Goal: Information Seeking & Learning: Compare options

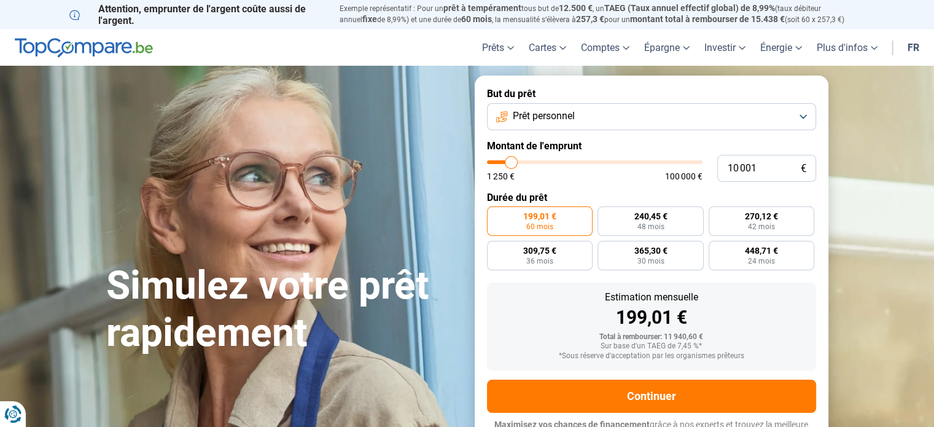
type input "13 250"
type input "13250"
type input "16 750"
type input "16750"
type input "22 250"
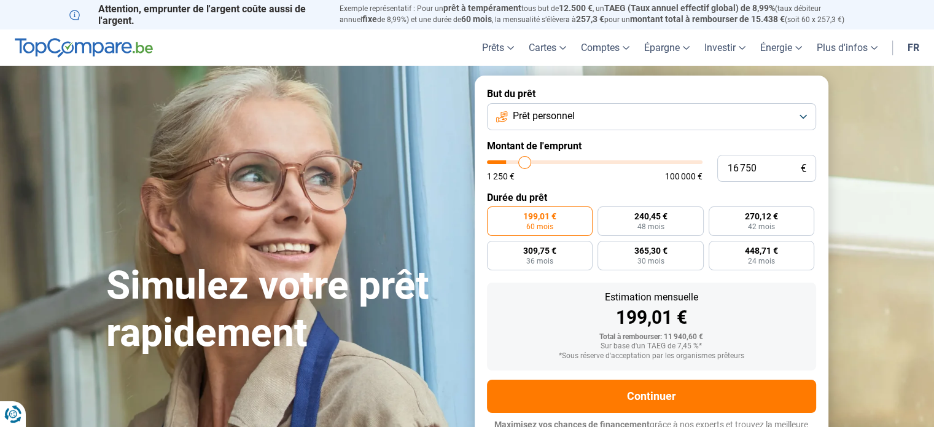
type input "22250"
type input "25 000"
type input "25000"
type input "25 750"
type input "25750"
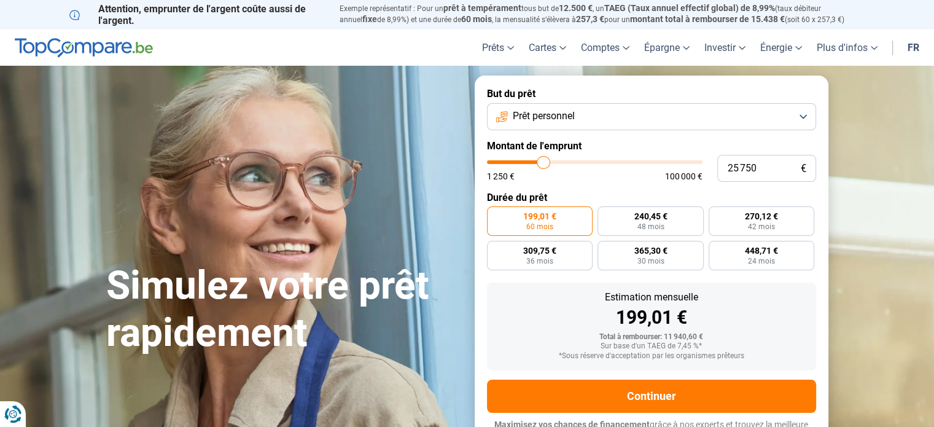
type input "26 500"
type input "26500"
type input "27 000"
type input "27000"
type input "27 500"
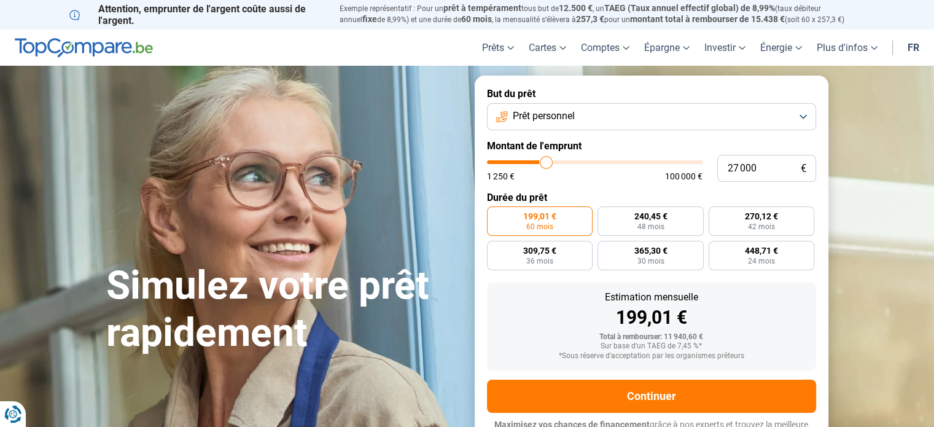
type input "27500"
type input "27 750"
type input "27750"
type input "28 000"
type input "28000"
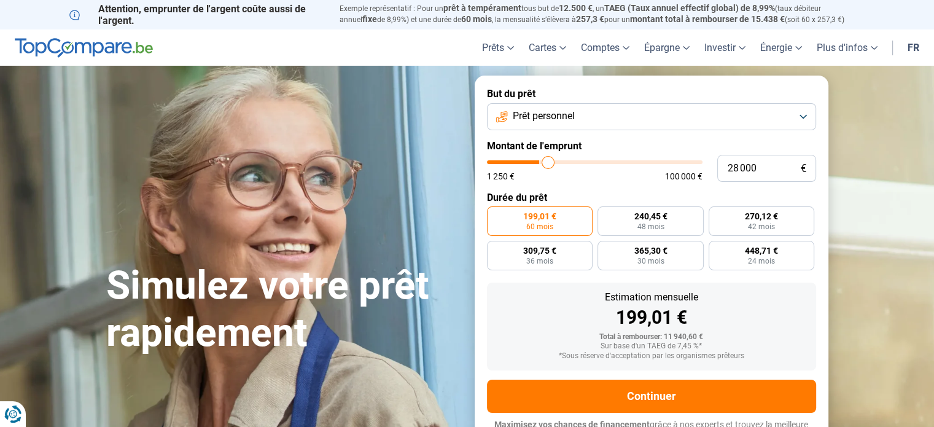
type input "28 500"
type input "28500"
type input "29 000"
type input "29000"
type input "29 500"
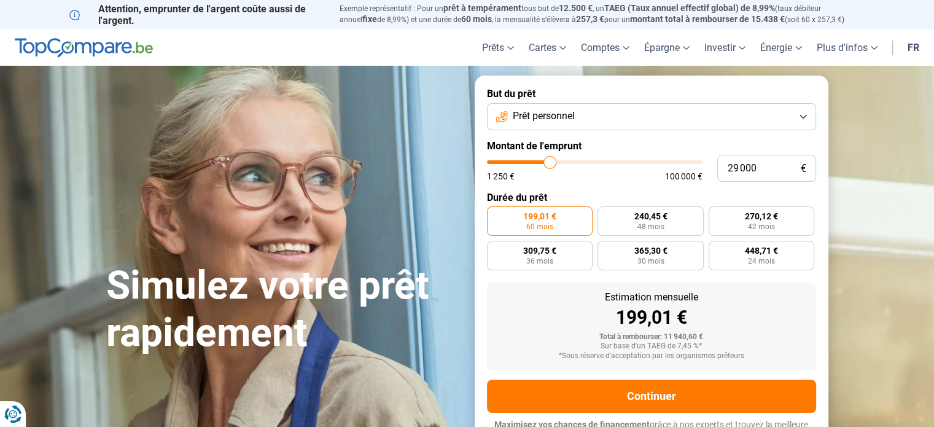
type input "29500"
type input "30 500"
type input "30500"
type input "31 250"
type input "31250"
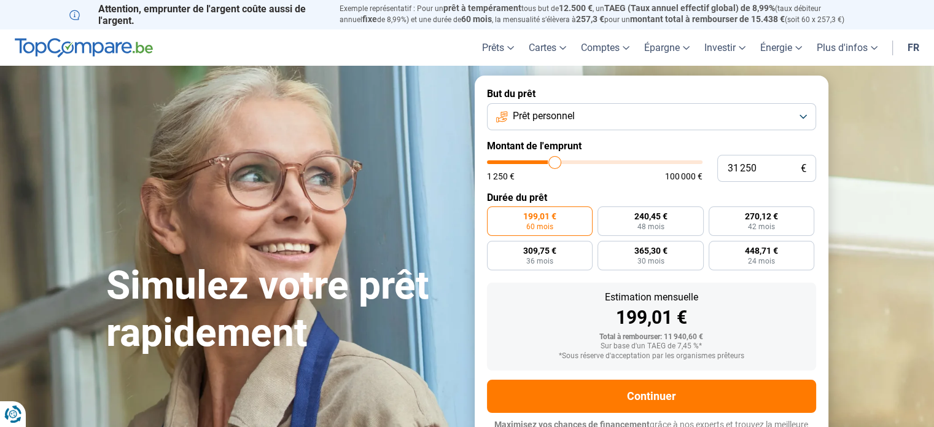
type input "31 500"
type input "31500"
type input "32 000"
type input "32000"
type input "32 500"
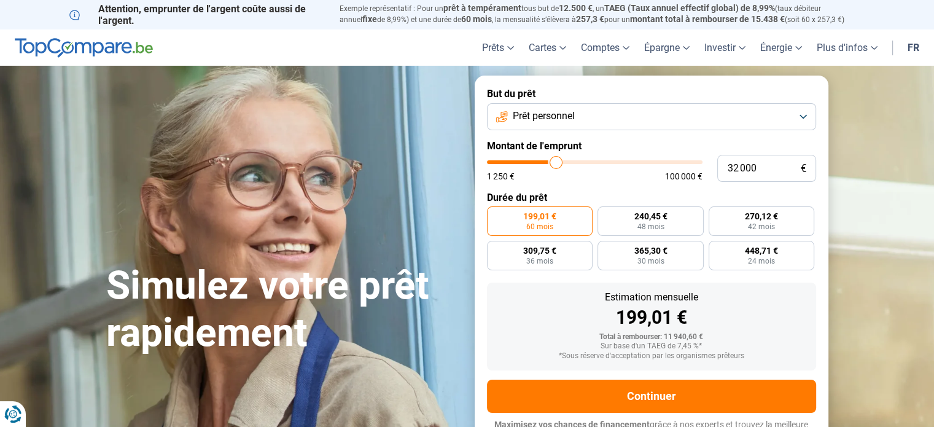
type input "32500"
type input "33 250"
type input "33250"
type input "33 750"
type input "33750"
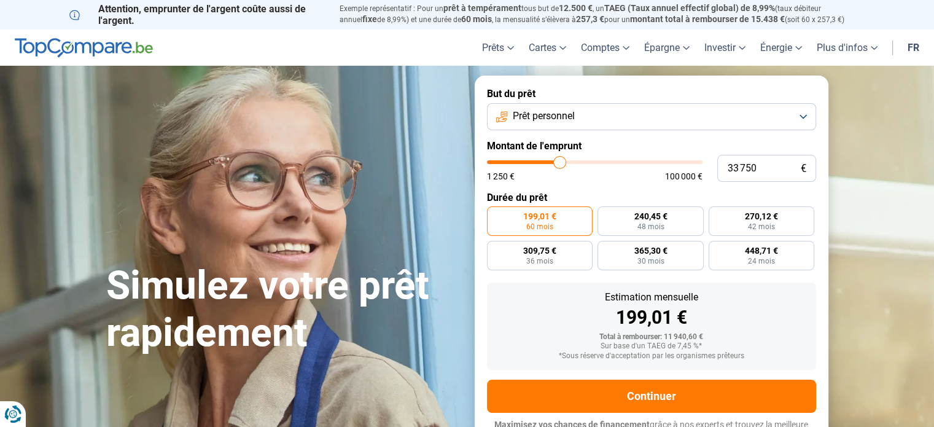
type input "34 250"
type input "34250"
type input "34 750"
type input "34750"
type input "35 250"
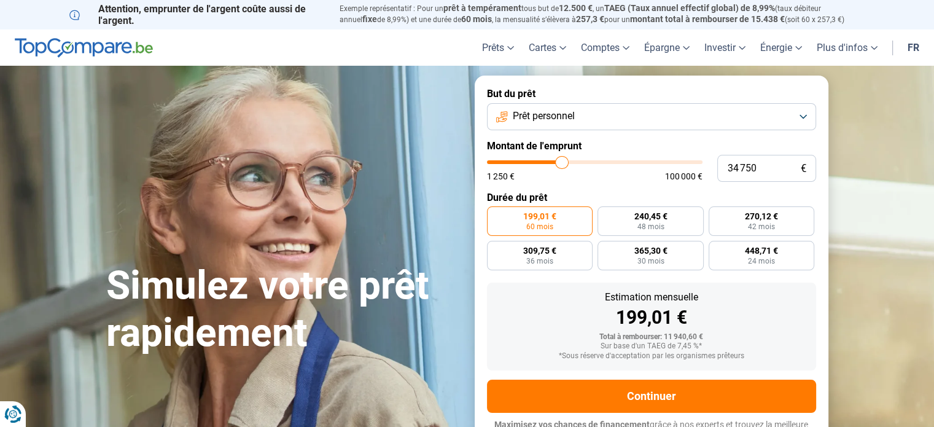
type input "35250"
type input "36 000"
type input "36000"
type input "36 250"
type input "36250"
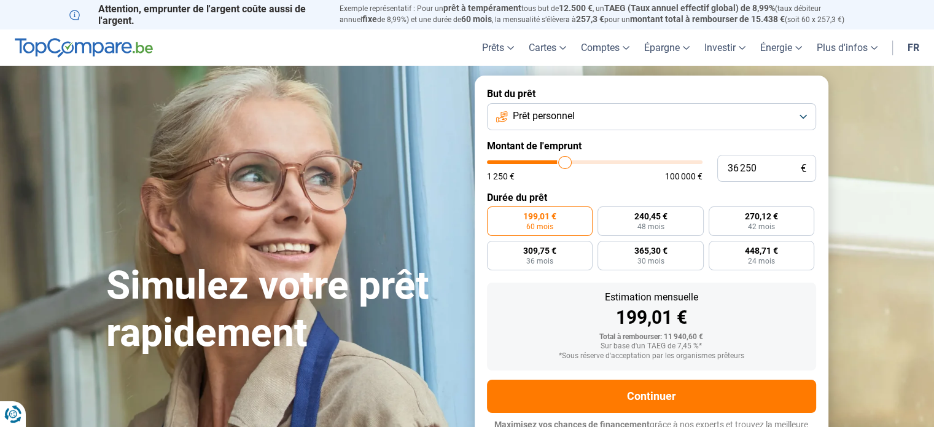
type input "36 500"
type input "36500"
type input "36 750"
type input "36750"
type input "35 750"
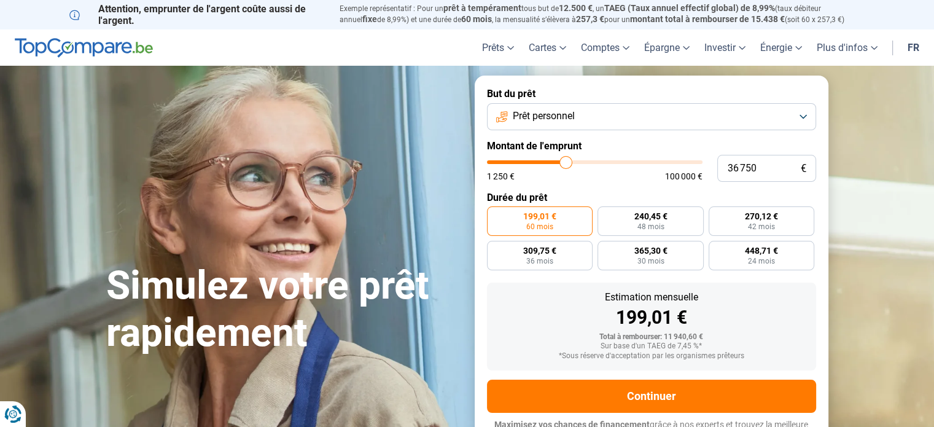
type input "35750"
type input "34 250"
type input "34250"
type input "32 500"
type input "32500"
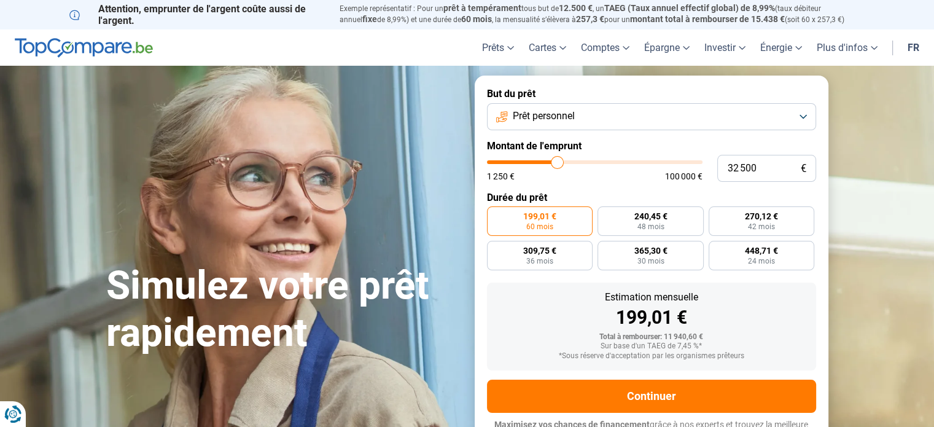
type input "31 750"
type input "31750"
type input "31 500"
type input "31500"
type input "31 000"
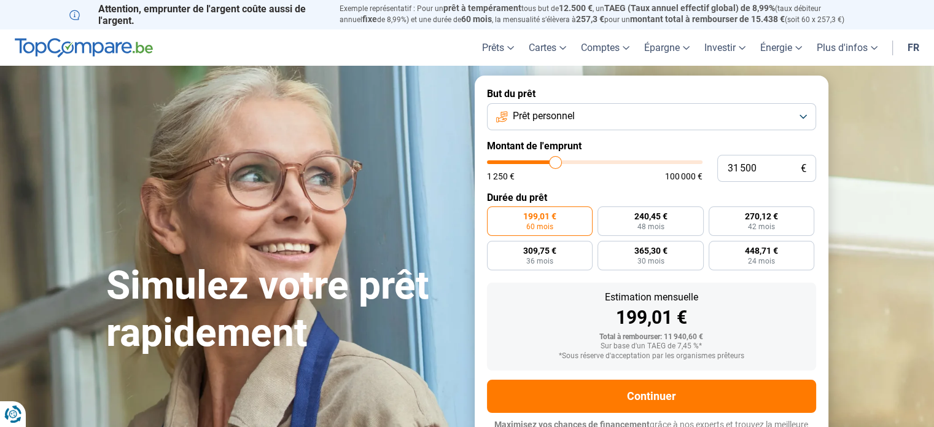
type input "31000"
type input "30 250"
type input "30250"
type input "29 750"
type input "29750"
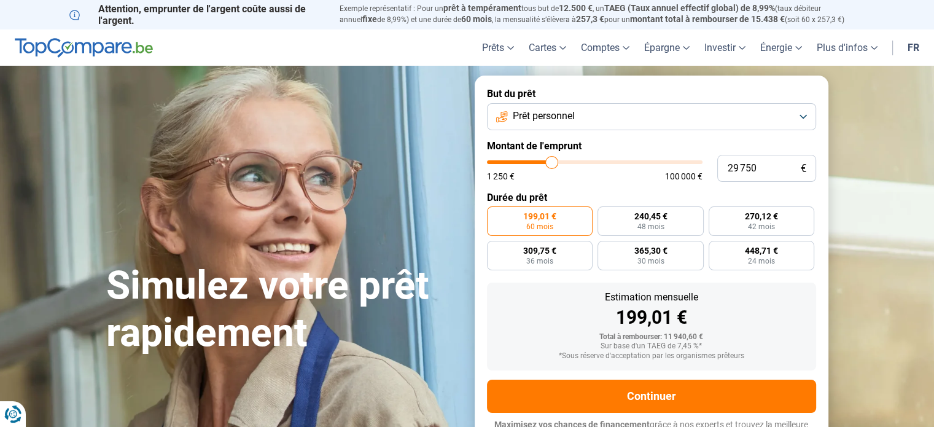
type input "29 250"
type input "29250"
type input "28 750"
type input "28750"
type input "28 250"
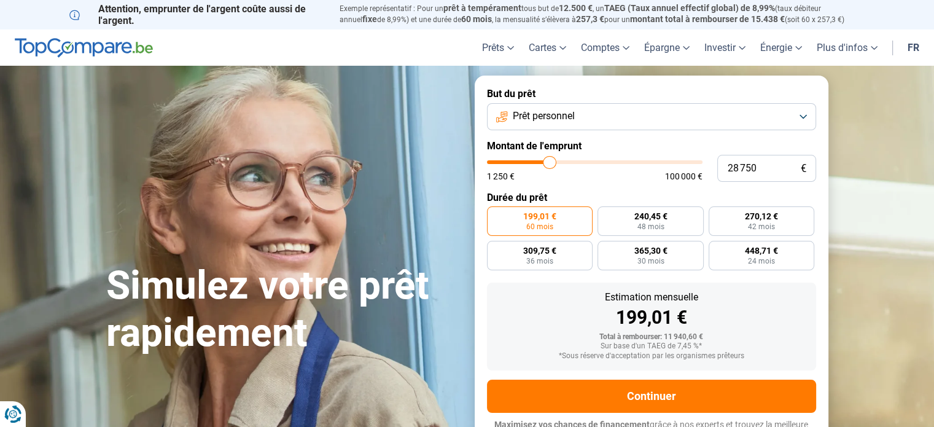
type input "28250"
type input "28 000"
type input "28000"
type input "27 750"
type input "27750"
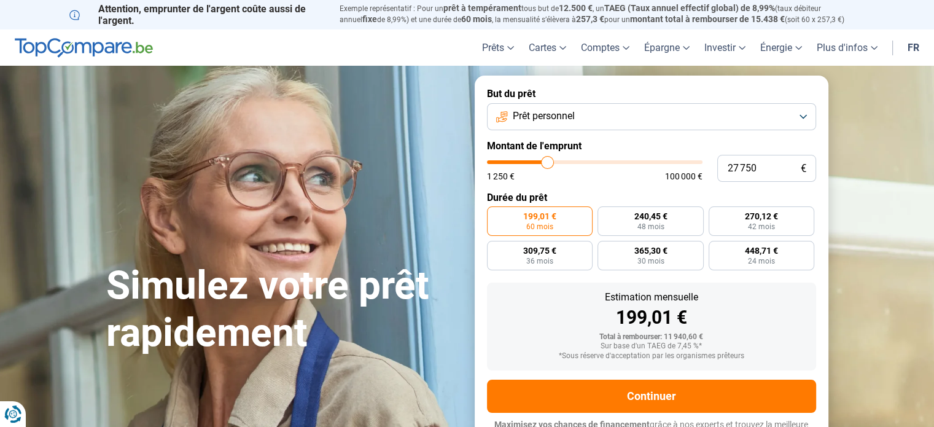
type input "27 500"
type input "27500"
type input "27 250"
type input "27250"
type input "27 000"
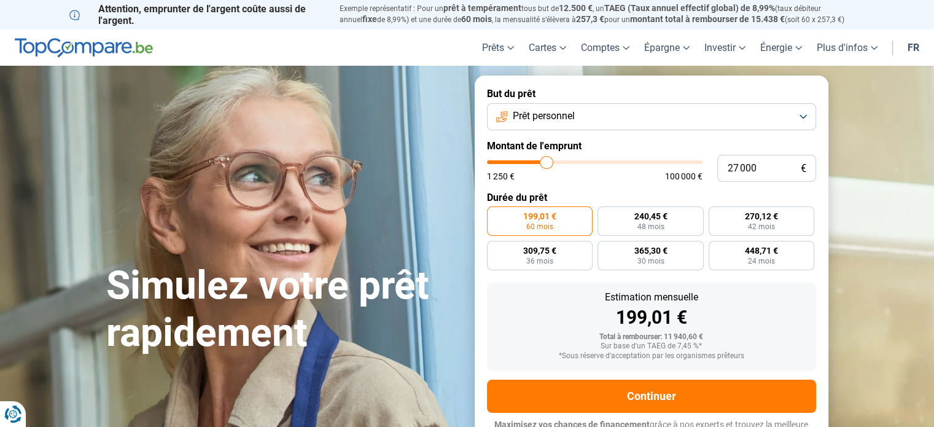
type input "27000"
type input "26 750"
type input "26750"
type input "26 500"
type input "26500"
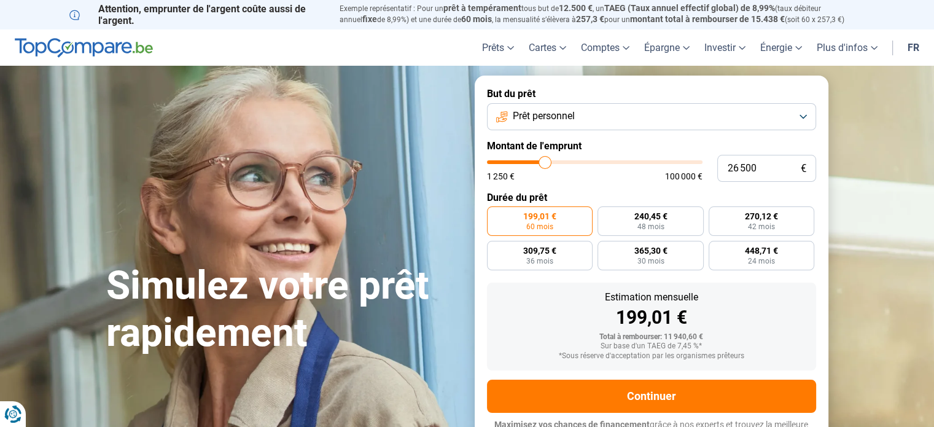
type input "26 250"
type input "26250"
type input "25 750"
type input "25750"
type input "25 500"
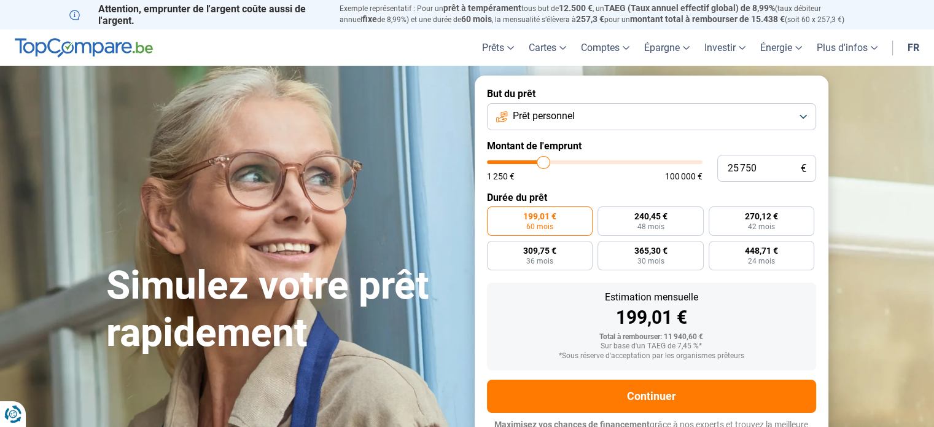
type input "25500"
type input "25 250"
type input "25250"
type input "25 000"
type input "25000"
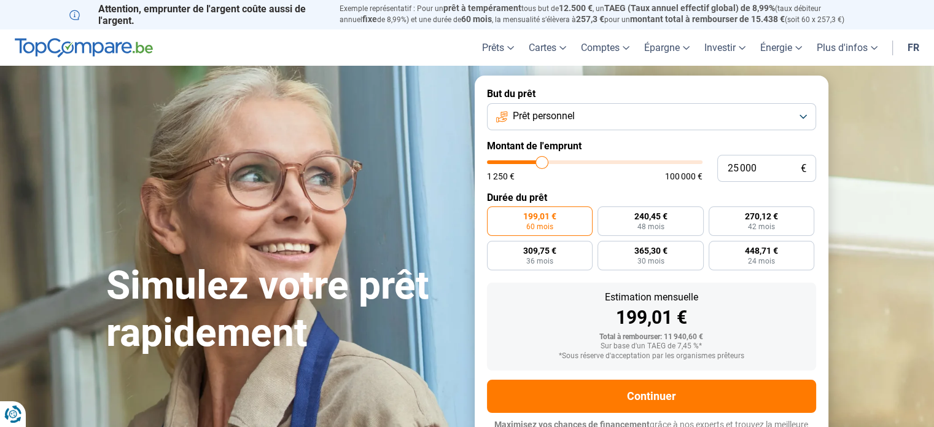
type input "24 750"
type input "24750"
type input "25 250"
type input "25250"
type input "25 500"
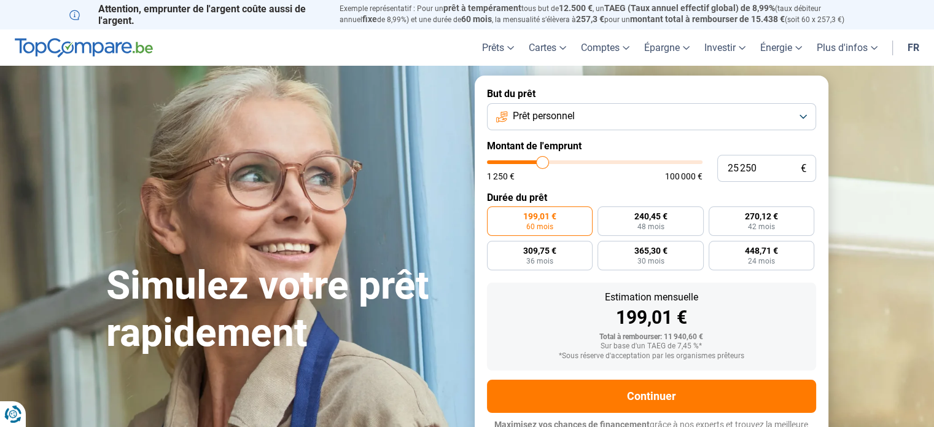
type input "25500"
type input "25 750"
type input "25750"
type input "26 250"
type input "26250"
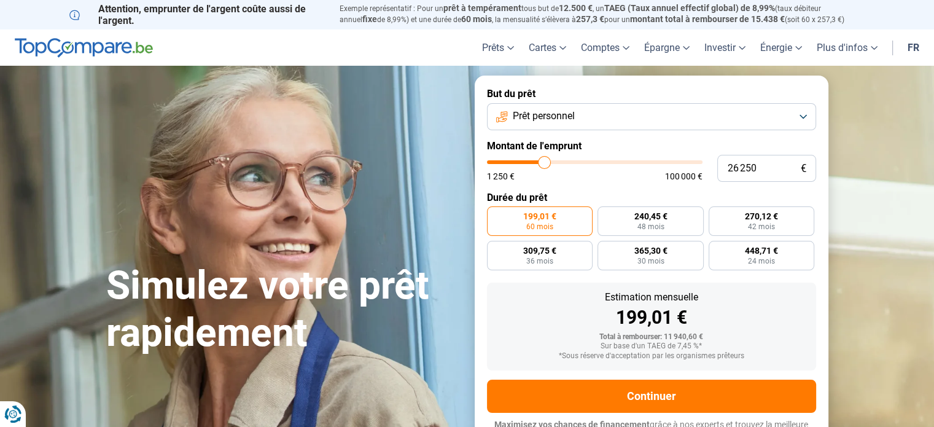
type input "26 500"
type input "26500"
type input "26 750"
type input "26750"
type input "27 250"
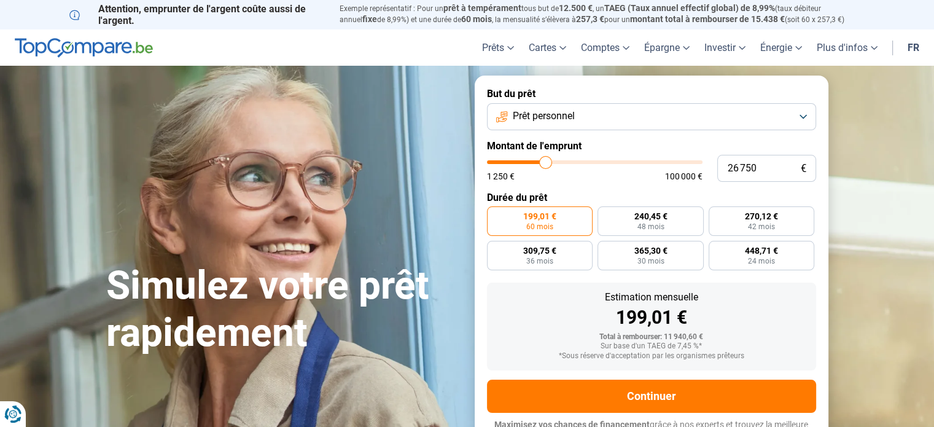
type input "27250"
type input "27 000"
type input "27000"
type input "26 750"
type input "26750"
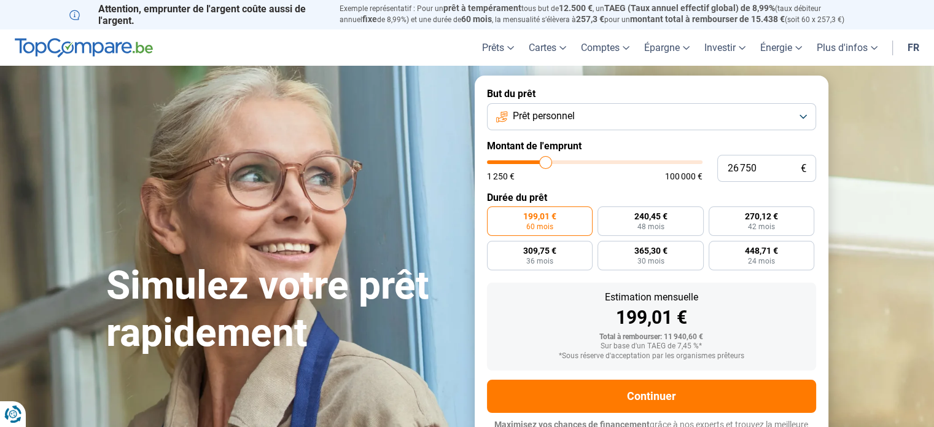
type input "26 500"
type input "26500"
type input "26 250"
type input "26250"
type input "25 750"
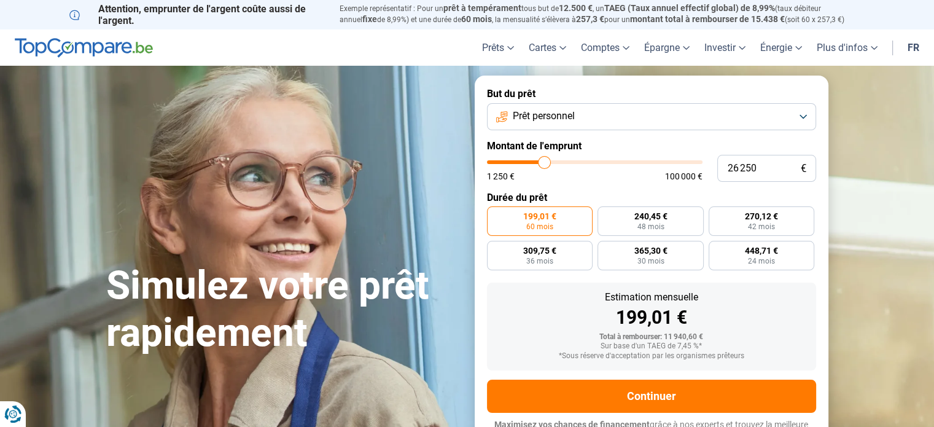
type input "25750"
type input "25 250"
type input "25250"
type input "25 000"
drag, startPoint x: 516, startPoint y: 161, endPoint x: 542, endPoint y: 166, distance: 27.0
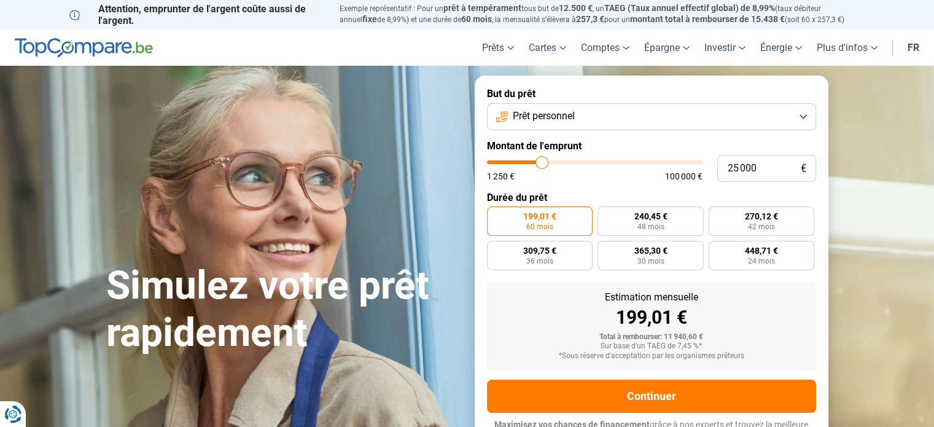
type input "25250"
click at [542, 164] on input "range" at bounding box center [594, 162] width 215 height 4
type input "25 250"
radio input "false"
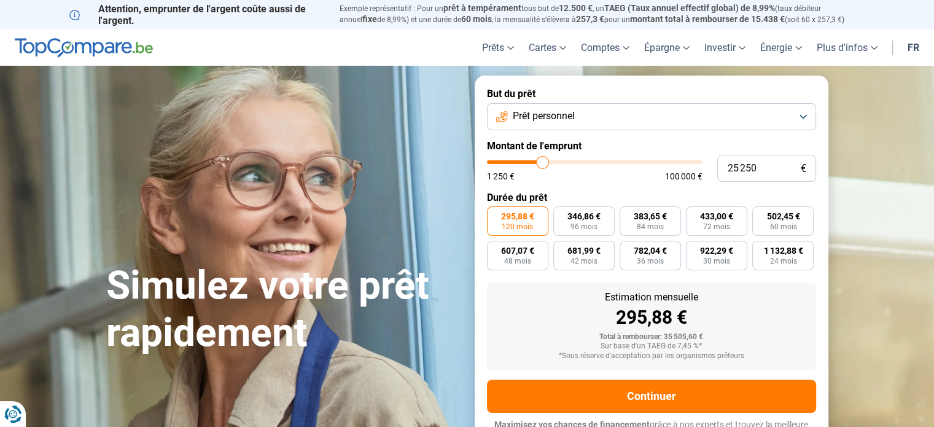
scroll to position [17, 0]
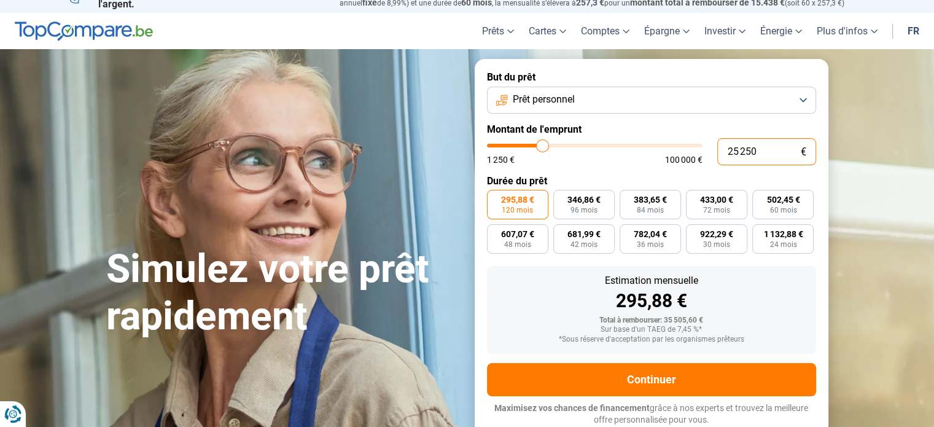
click at [756, 147] on input "25 250" at bounding box center [766, 151] width 99 height 27
type input "2 525"
type input "2500"
type input "252"
type input "1250"
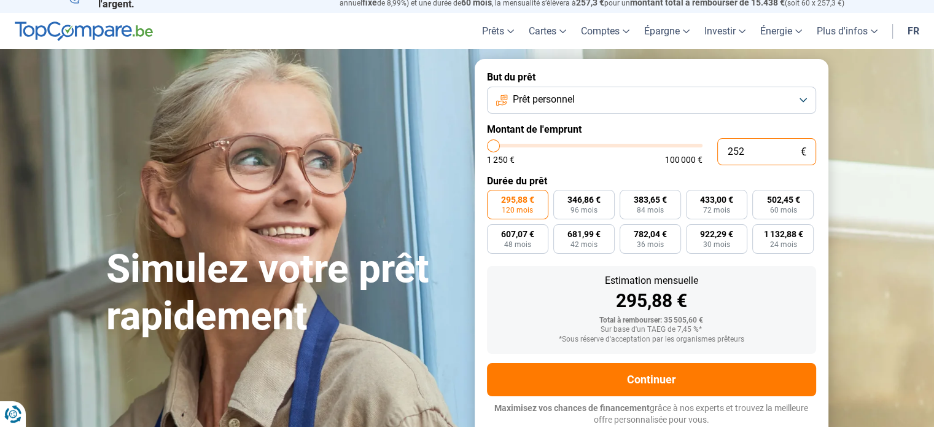
type input "25"
type input "1250"
type input "250"
type input "1250"
type input "2 500"
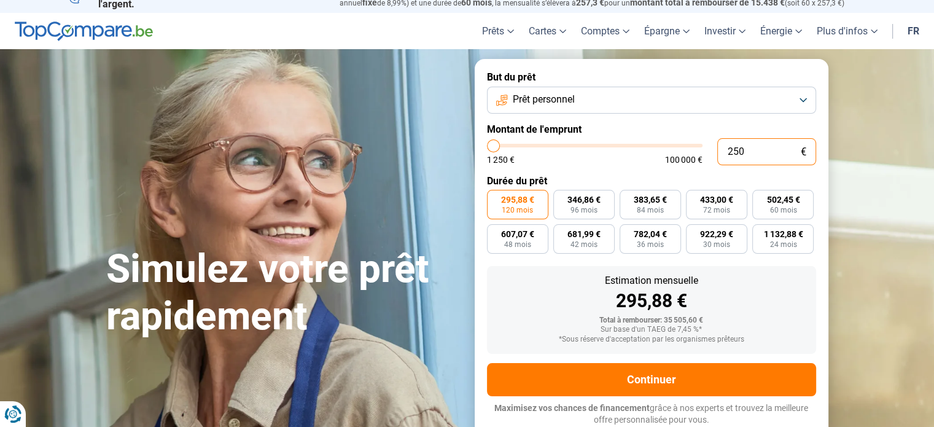
type input "2500"
type input "25 000"
type input "25000"
type input "25 000"
click at [753, 290] on div "Estimation mensuelle 295,88 €" at bounding box center [651, 293] width 309 height 34
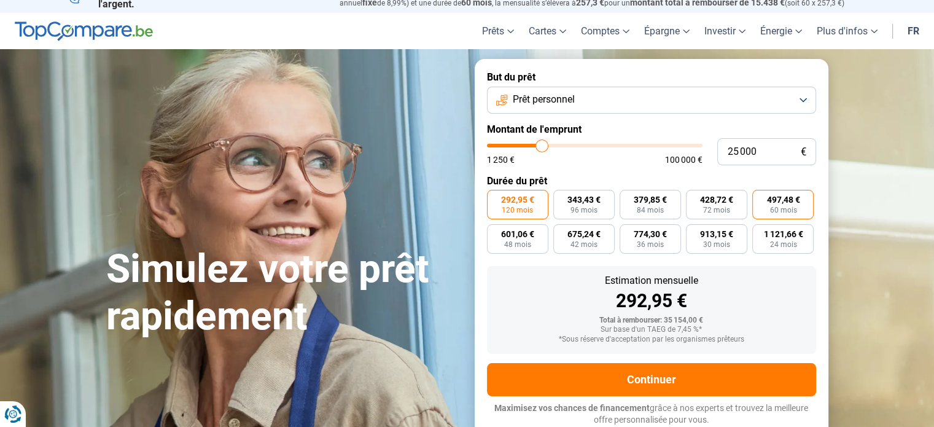
click at [778, 203] on span "497,48 €" at bounding box center [782, 199] width 33 height 9
click at [760, 198] on input "497,48 € 60 mois" at bounding box center [756, 194] width 8 height 8
radio input "true"
type input "24 250"
type input "24250"
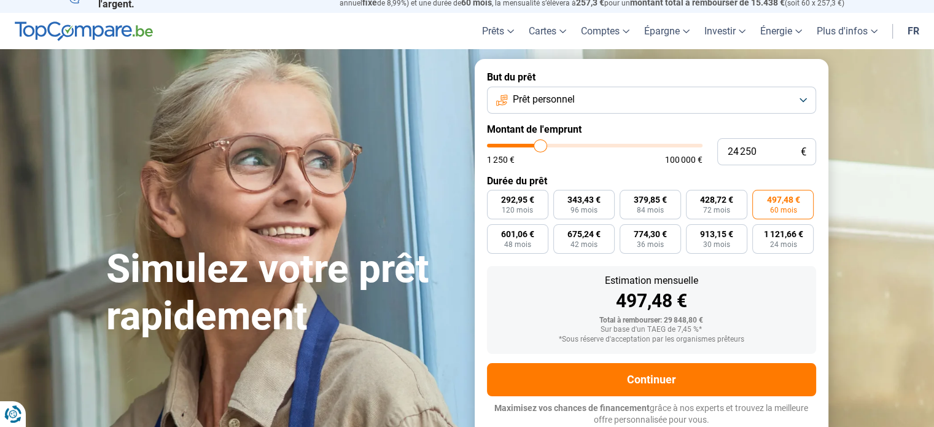
type input "24 000"
type input "24000"
type input "23 750"
type input "23750"
type input "23 500"
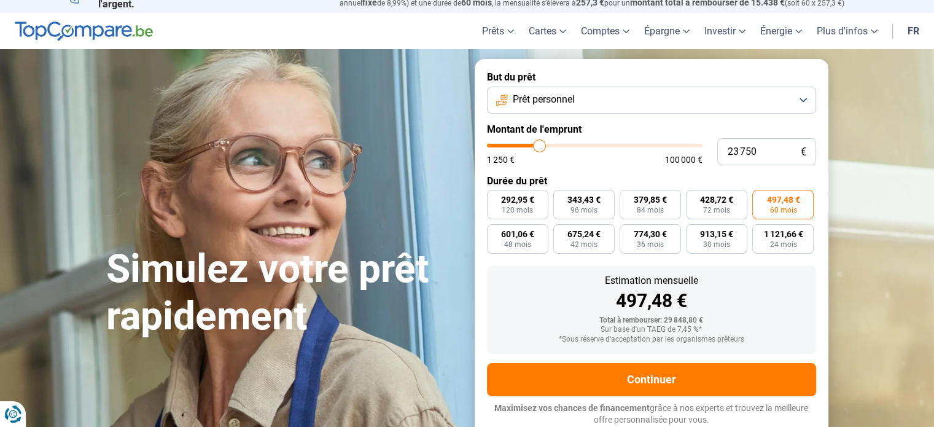
type input "23500"
type input "23 000"
type input "23000"
type input "22 750"
type input "22750"
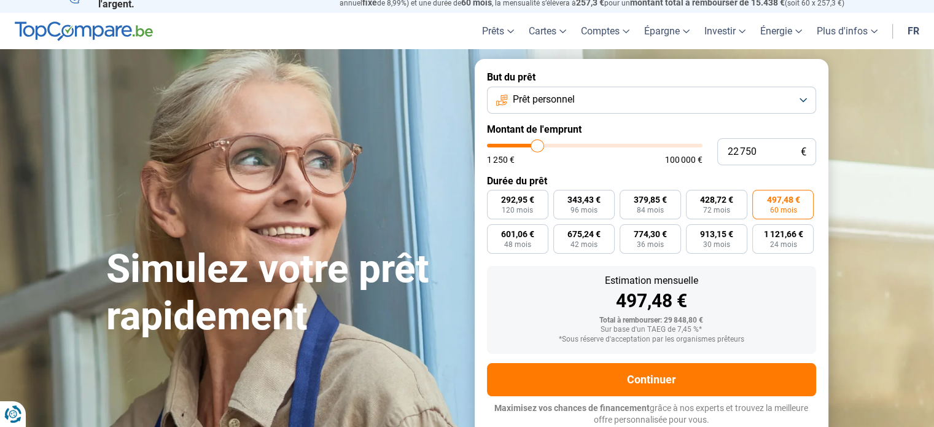
type input "22 500"
type input "22500"
type input "22 250"
type input "22250"
type input "21 750"
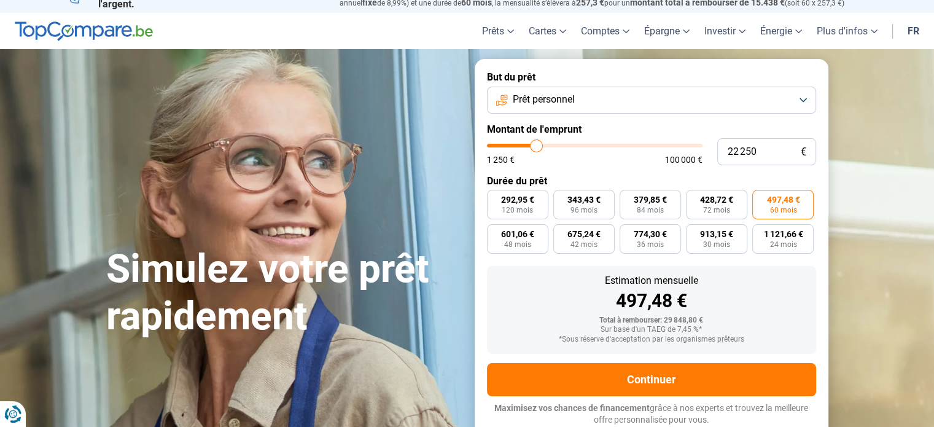
type input "21750"
type input "21 500"
type input "21500"
type input "21 250"
type input "21250"
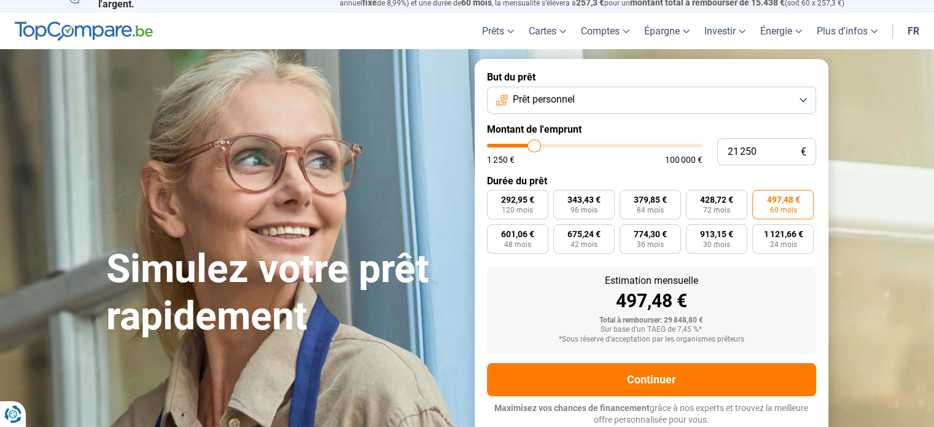
type input "21 000"
type input "21000"
type input "20 750"
type input "20750"
type input "20 500"
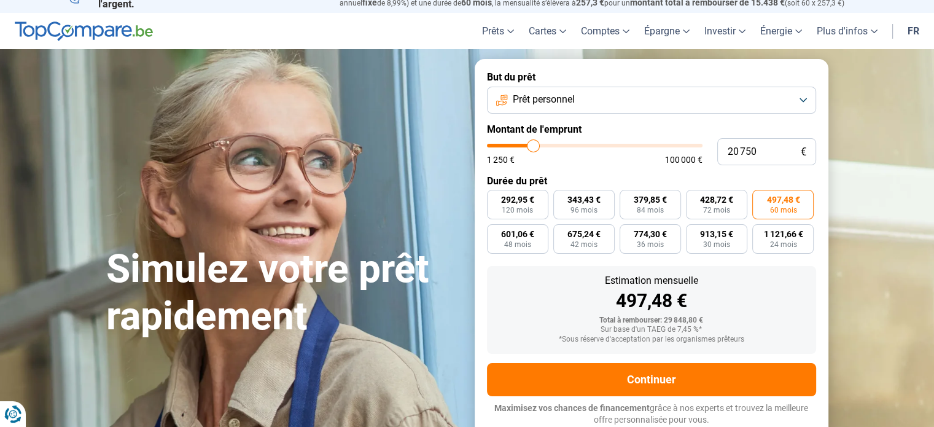
type input "20500"
type input "20 250"
type input "20250"
type input "20 000"
drag, startPoint x: 541, startPoint y: 145, endPoint x: 532, endPoint y: 145, distance: 9.2
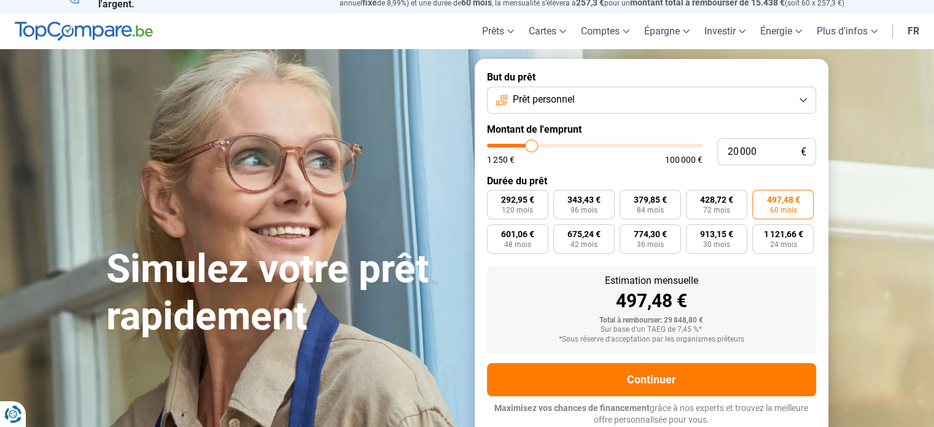
type input "20000"
click at [532, 145] on input "range" at bounding box center [594, 146] width 215 height 4
radio input "false"
radio input "true"
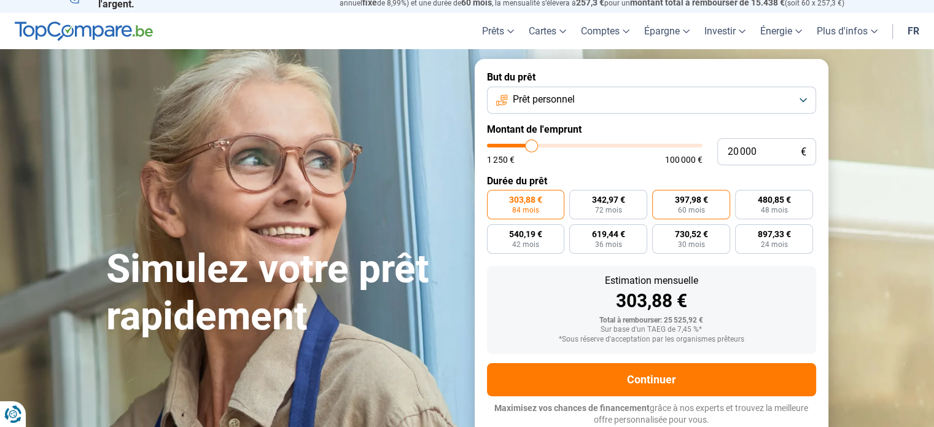
click at [689, 208] on span "60 mois" at bounding box center [691, 209] width 27 height 7
click at [660, 198] on input "397,98 € 60 mois" at bounding box center [656, 194] width 8 height 8
radio input "true"
click at [732, 152] on input "20 000" at bounding box center [766, 151] width 99 height 27
type input "2 000"
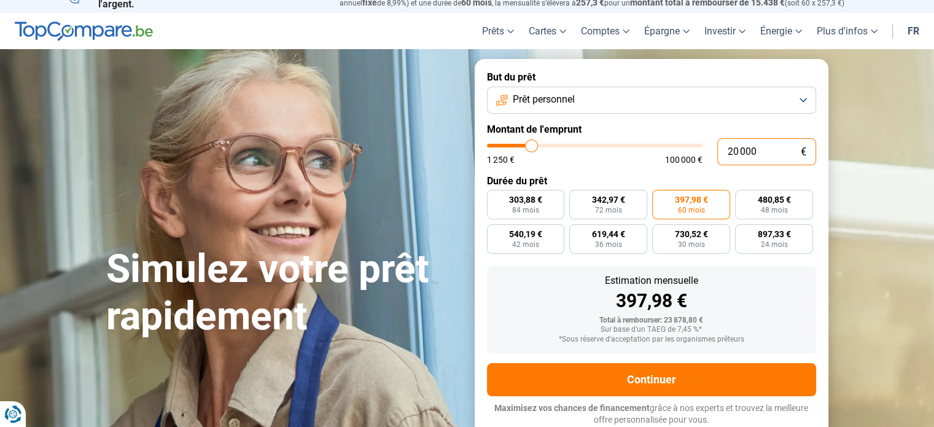
type input "2000"
type input "0"
type input "1250"
type input "1"
type input "1250"
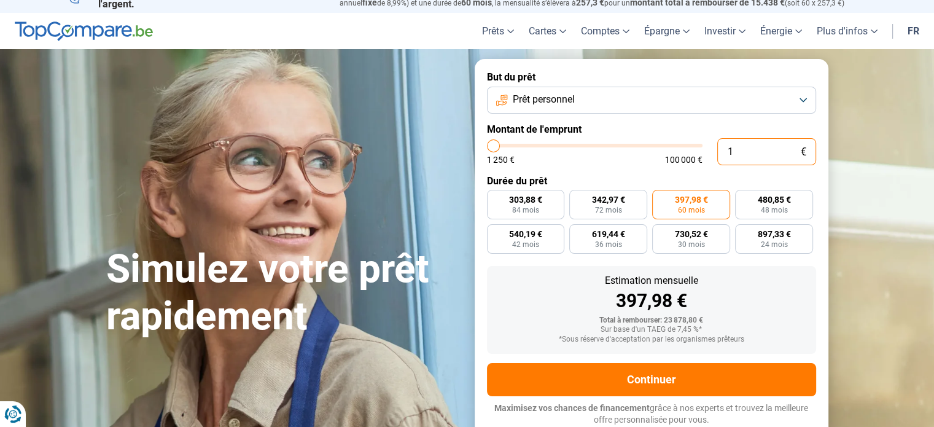
type input "15"
type input "1250"
type input "15"
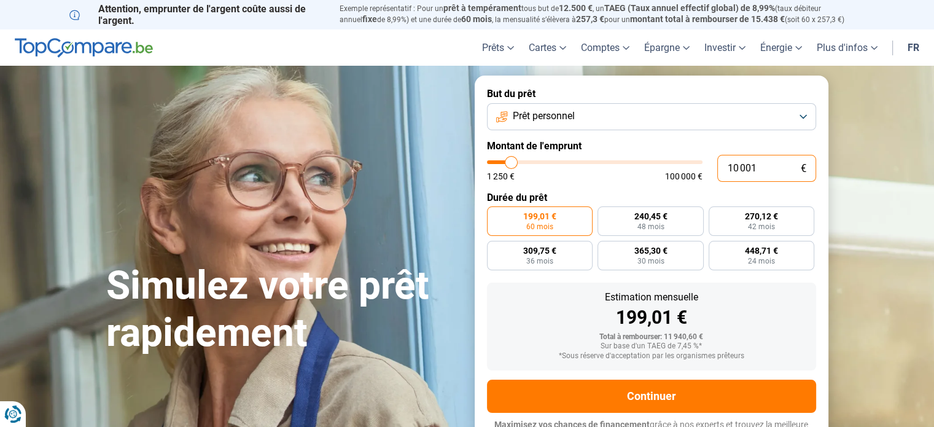
drag, startPoint x: 776, startPoint y: 167, endPoint x: 675, endPoint y: 166, distance: 100.7
click at [675, 166] on div "10 001 € 1 250 € 100 000 €" at bounding box center [651, 168] width 329 height 27
type input "10000"
radio input "true"
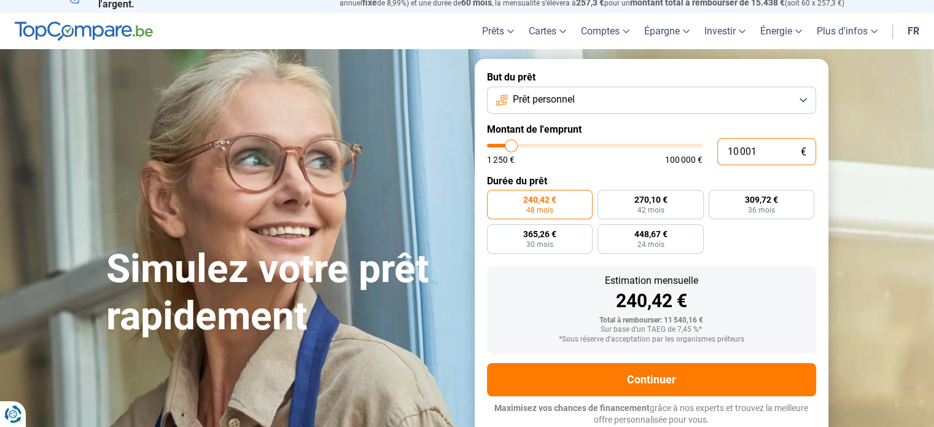
type input "1"
type input "1250"
type input "15"
type input "1250"
type input "150"
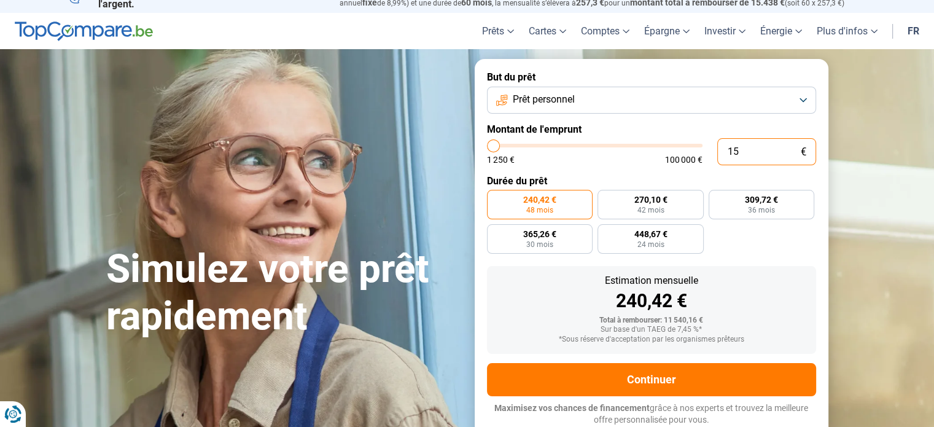
type input "1250"
type input "1 500"
type input "1500"
type input "15 000"
type input "15000"
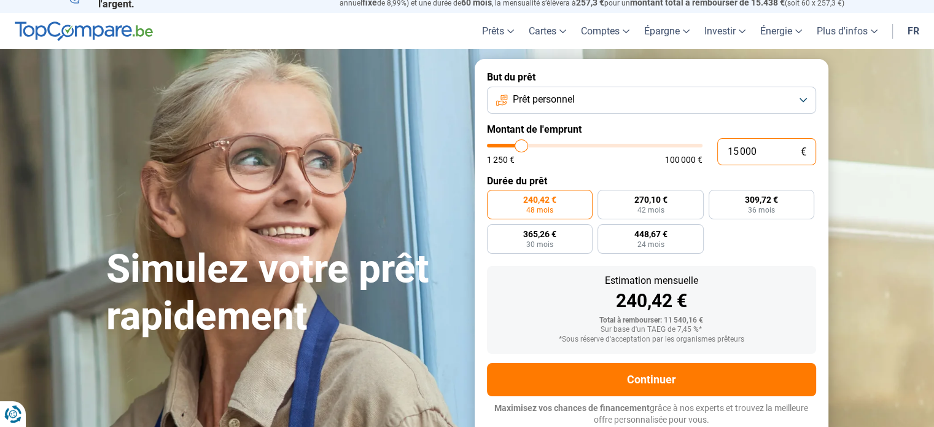
type input "15 000"
radio input "false"
click at [773, 282] on div "Estimation mensuelle" at bounding box center [651, 281] width 309 height 10
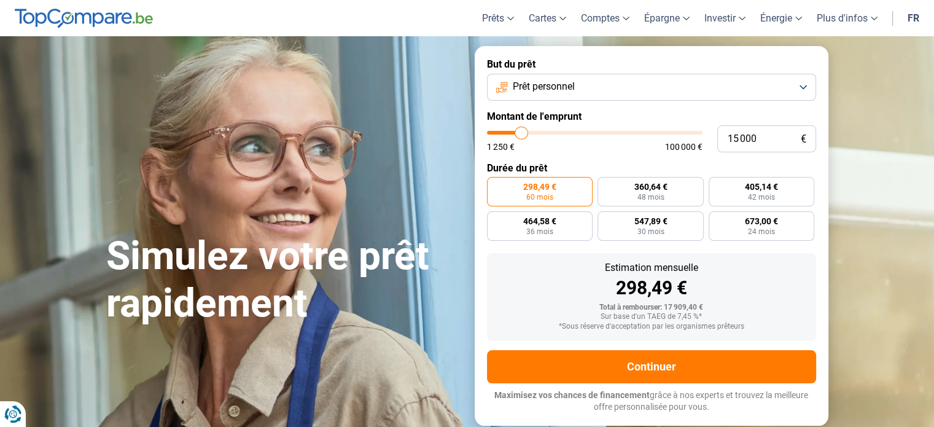
scroll to position [25, 0]
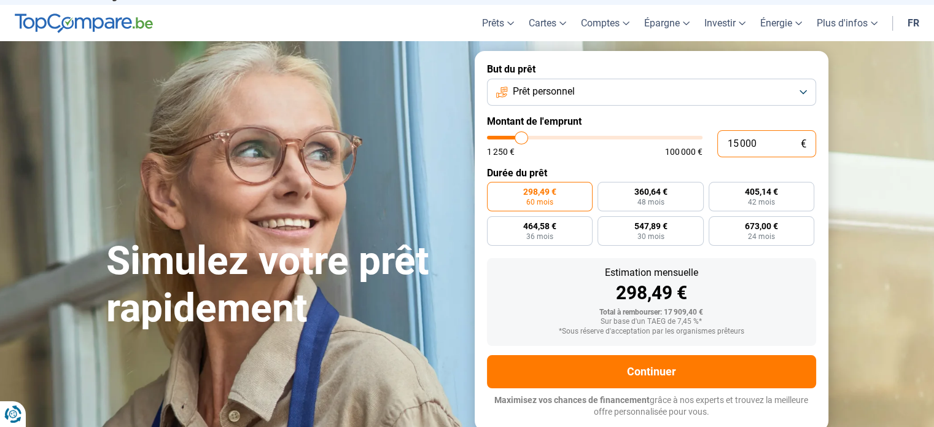
click at [736, 142] on input "15 000" at bounding box center [766, 143] width 99 height 27
type input "1 000"
type input "1250"
type input "17 000"
type input "17000"
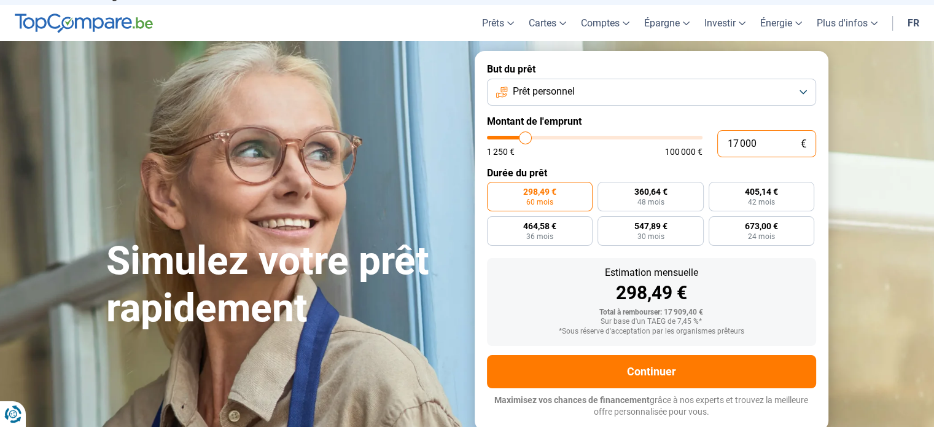
radio input "false"
type input "17 000"
click at [791, 294] on div "298,49 €" at bounding box center [651, 293] width 309 height 18
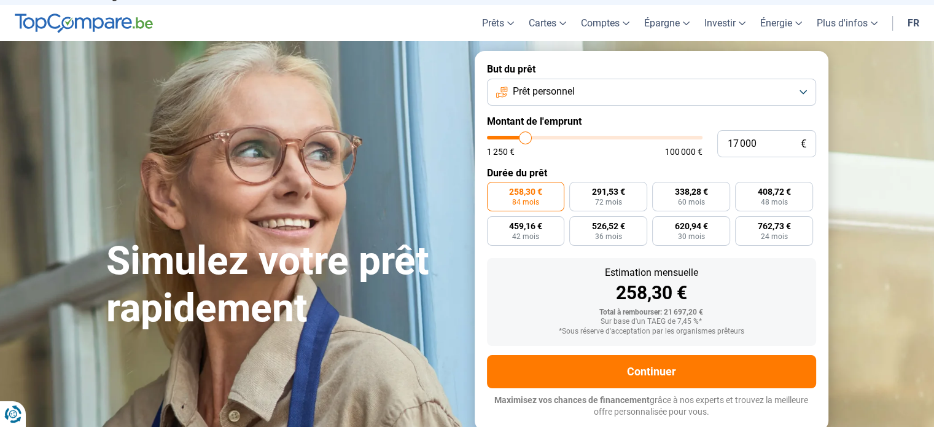
scroll to position [17, 0]
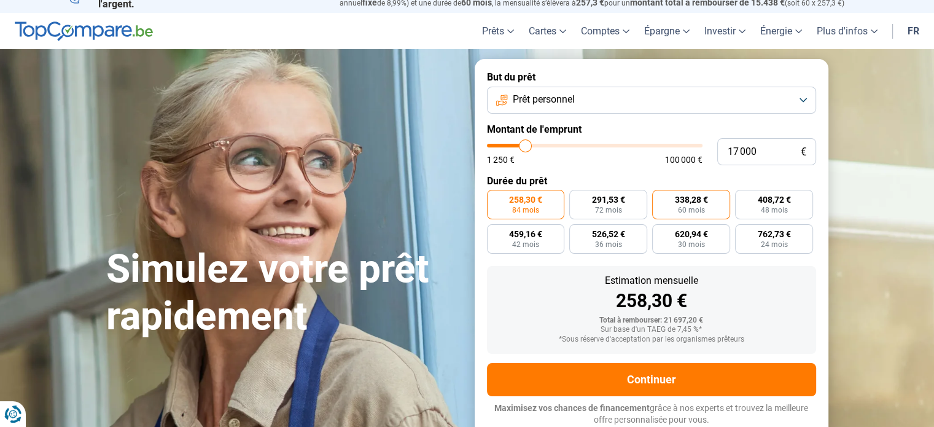
click at [712, 206] on label "338,28 € 60 mois" at bounding box center [691, 204] width 78 height 29
click at [660, 198] on input "338,28 € 60 mois" at bounding box center [656, 194] width 8 height 8
radio input "true"
